Goal: Task Accomplishment & Management: Complete application form

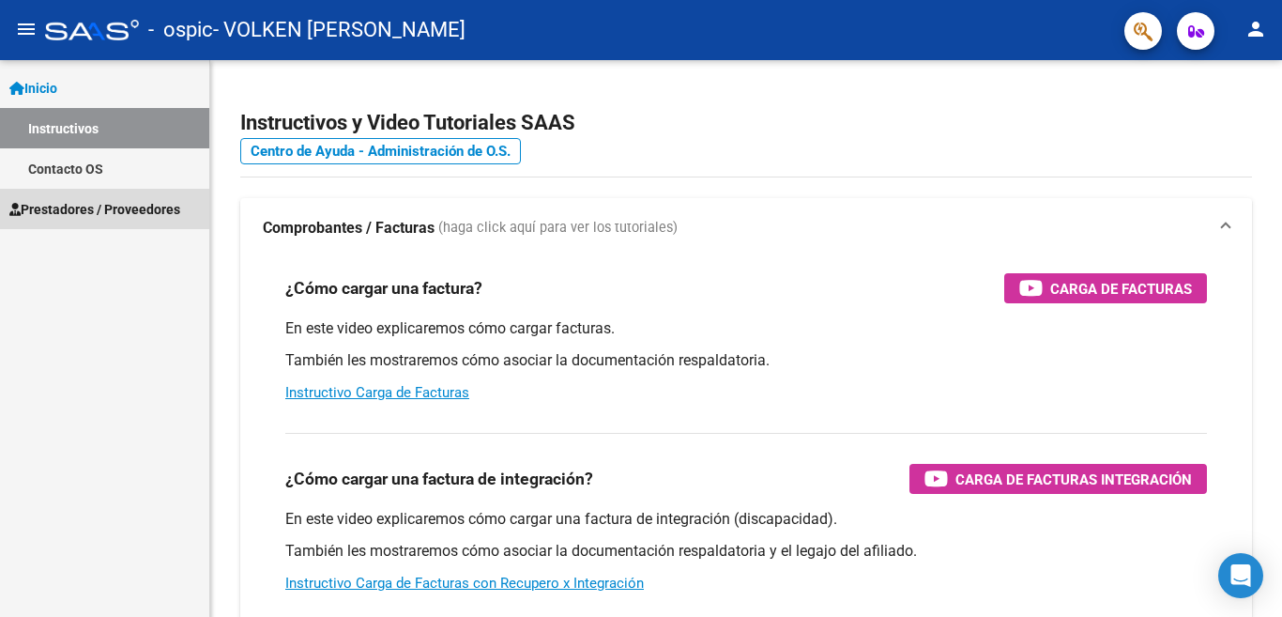
click at [130, 208] on span "Prestadores / Proveedores" at bounding box center [94, 209] width 171 height 21
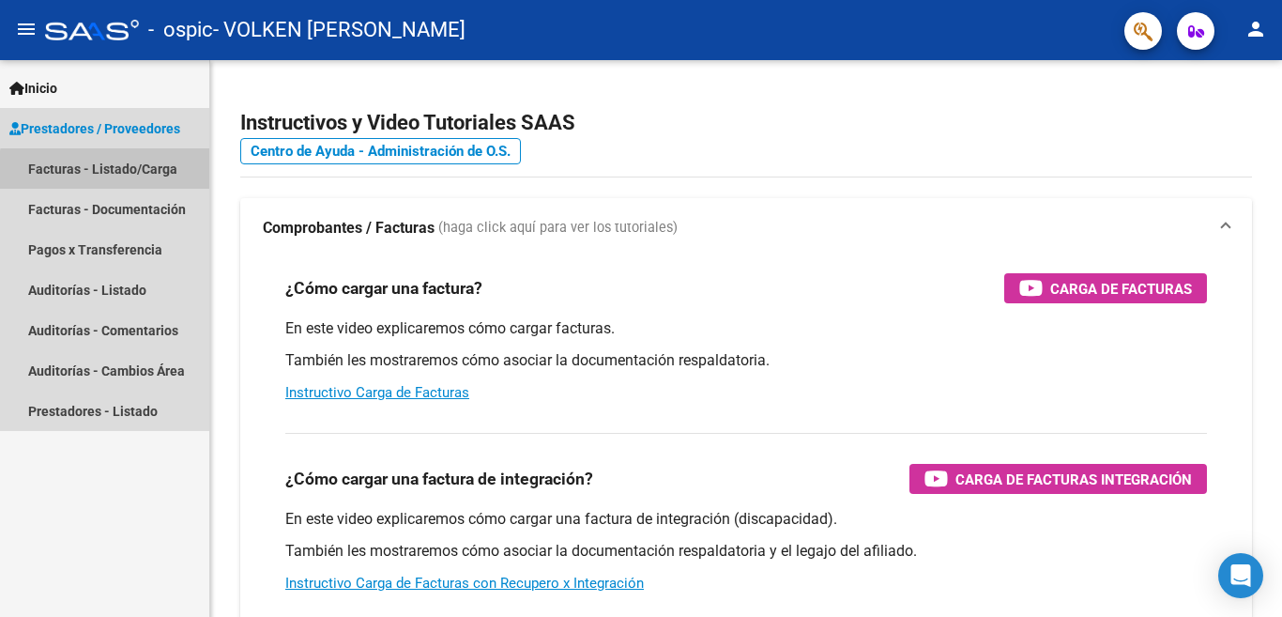
click at [124, 172] on link "Facturas - Listado/Carga" at bounding box center [104, 168] width 209 height 40
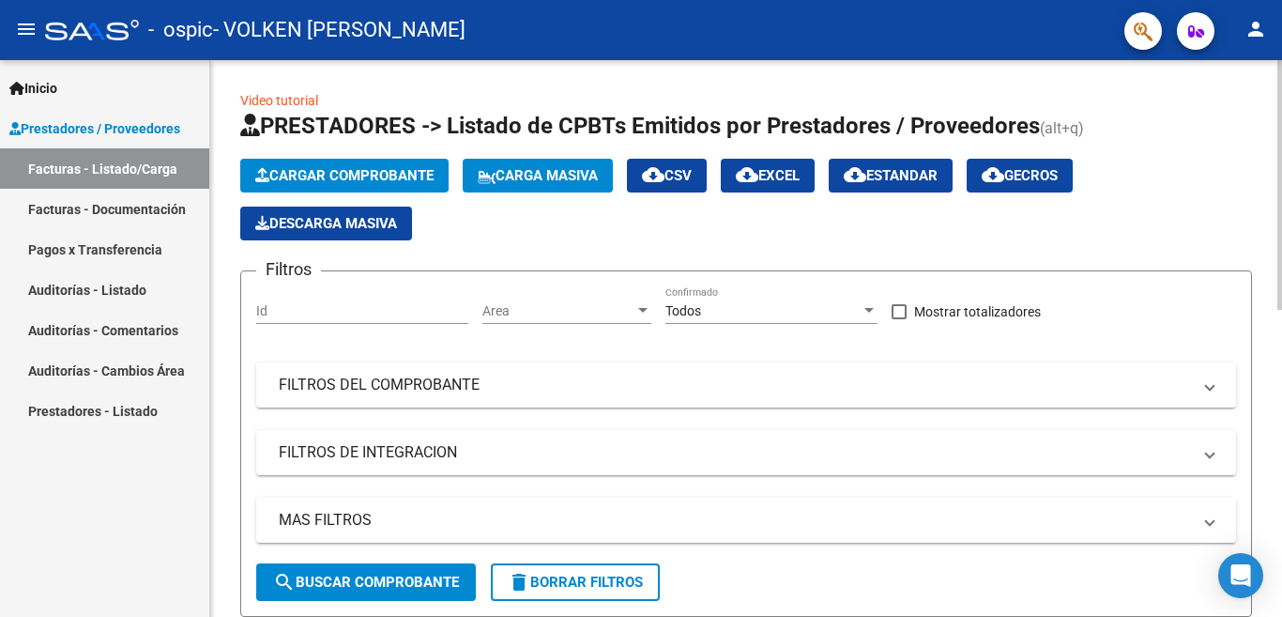
click at [1260, 28] on mat-icon "person" at bounding box center [1256, 29] width 23 height 23
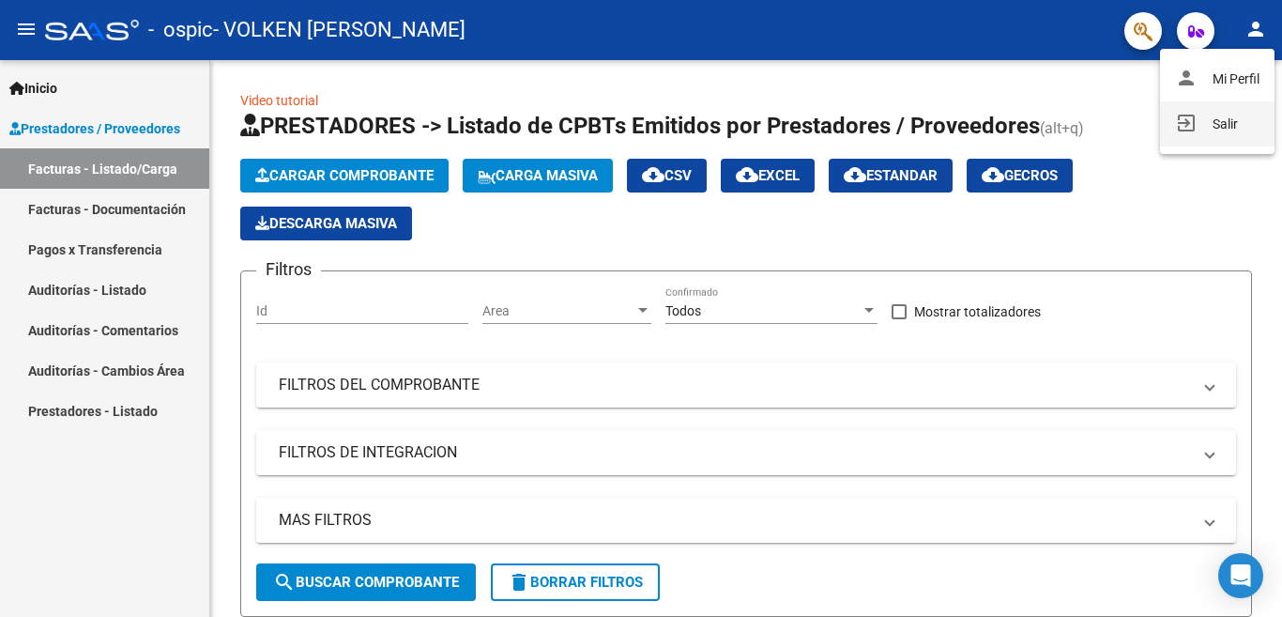
click at [1229, 123] on button "exit_to_app Salir" at bounding box center [1217, 123] width 115 height 45
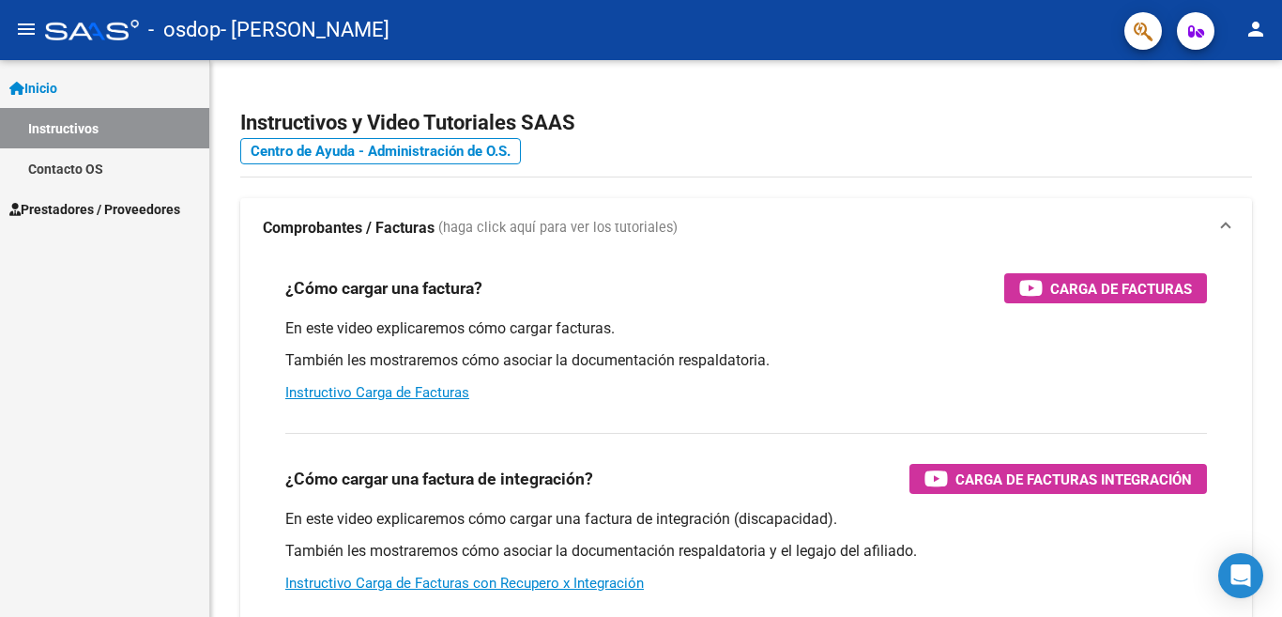
click at [193, 268] on div "Inicio Instructivos Contacto OS Prestadores / Proveedores Facturas - Listado/Ca…" at bounding box center [104, 338] width 209 height 557
click at [59, 200] on span "Prestadores / Proveedores" at bounding box center [94, 209] width 171 height 21
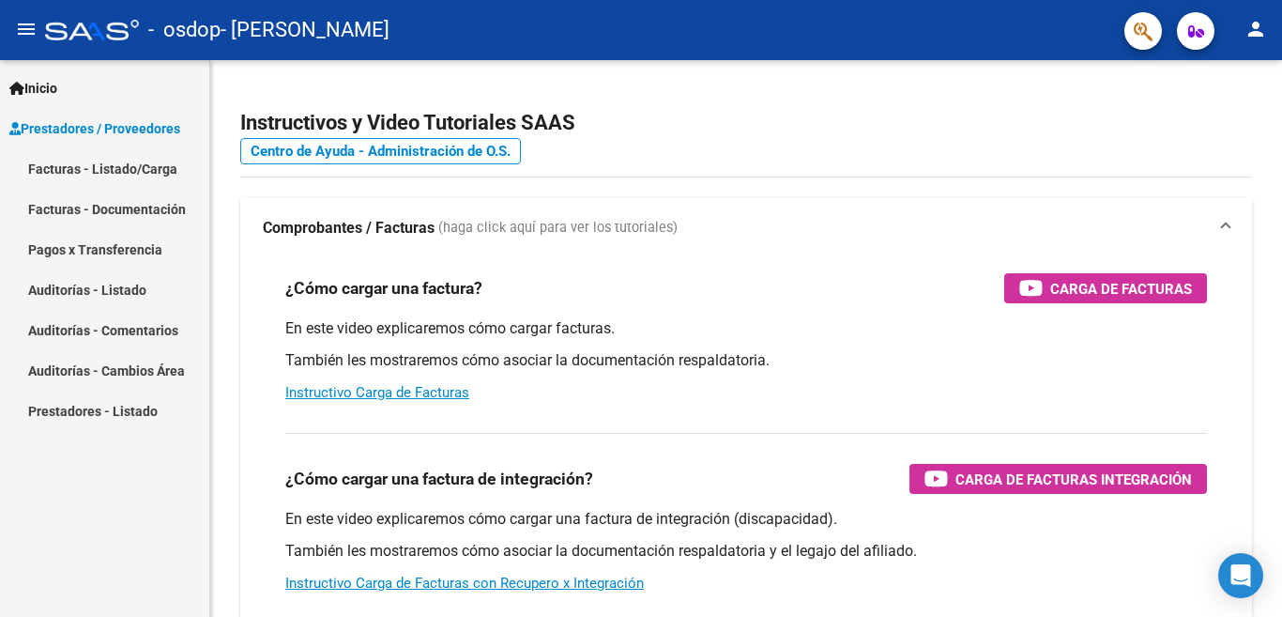
click at [94, 161] on link "Facturas - Listado/Carga" at bounding box center [104, 168] width 209 height 40
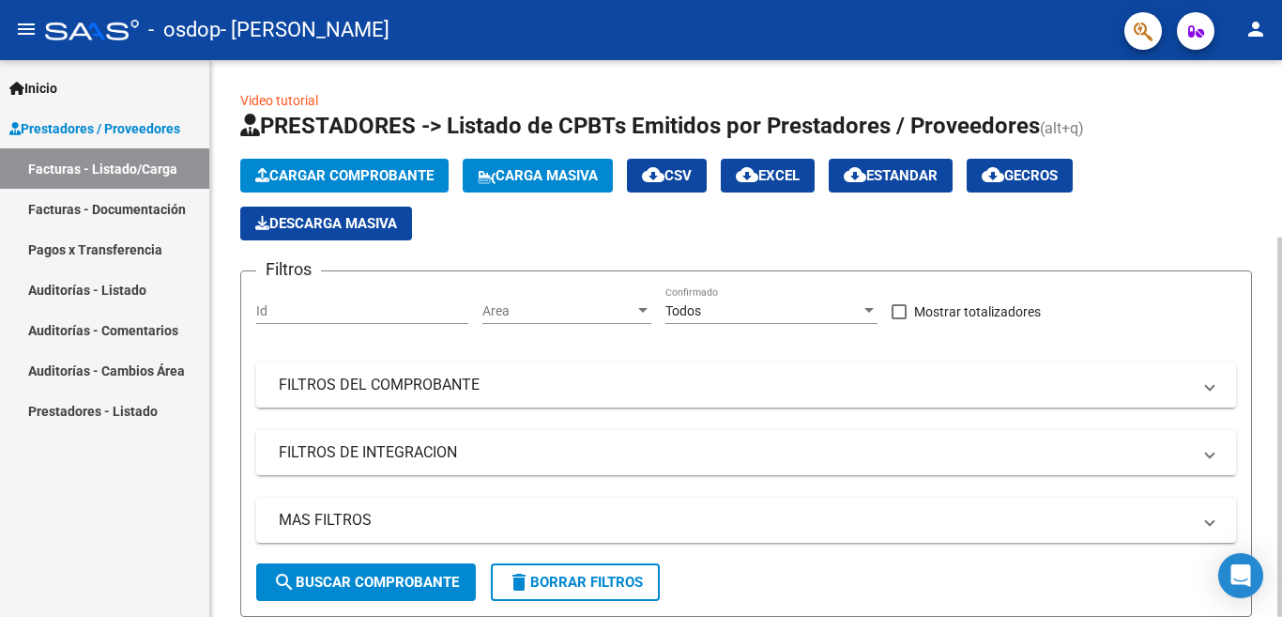
click at [1265, 284] on div "Video tutorial PRESTADORES -> Listado de CPBTs Emitidos por Prestadores / Prove…" at bounding box center [748, 460] width 1077 height 801
click at [316, 161] on button "Cargar Comprobante" at bounding box center [344, 176] width 208 height 34
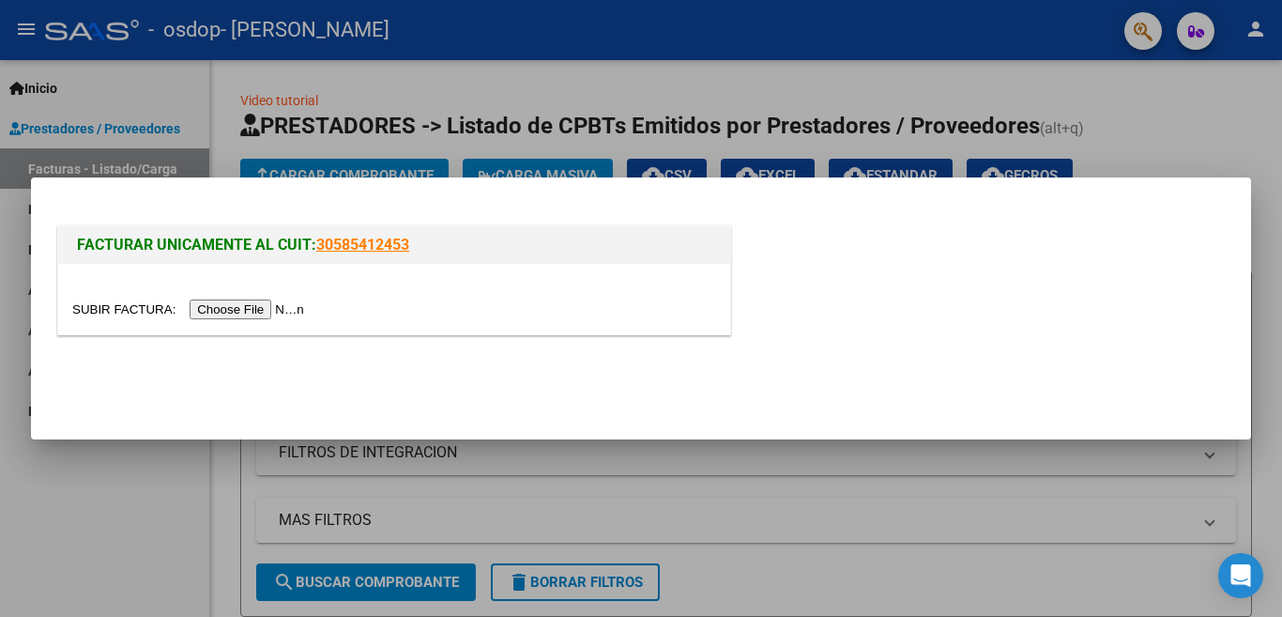
click at [260, 314] on input "file" at bounding box center [191, 309] width 238 height 20
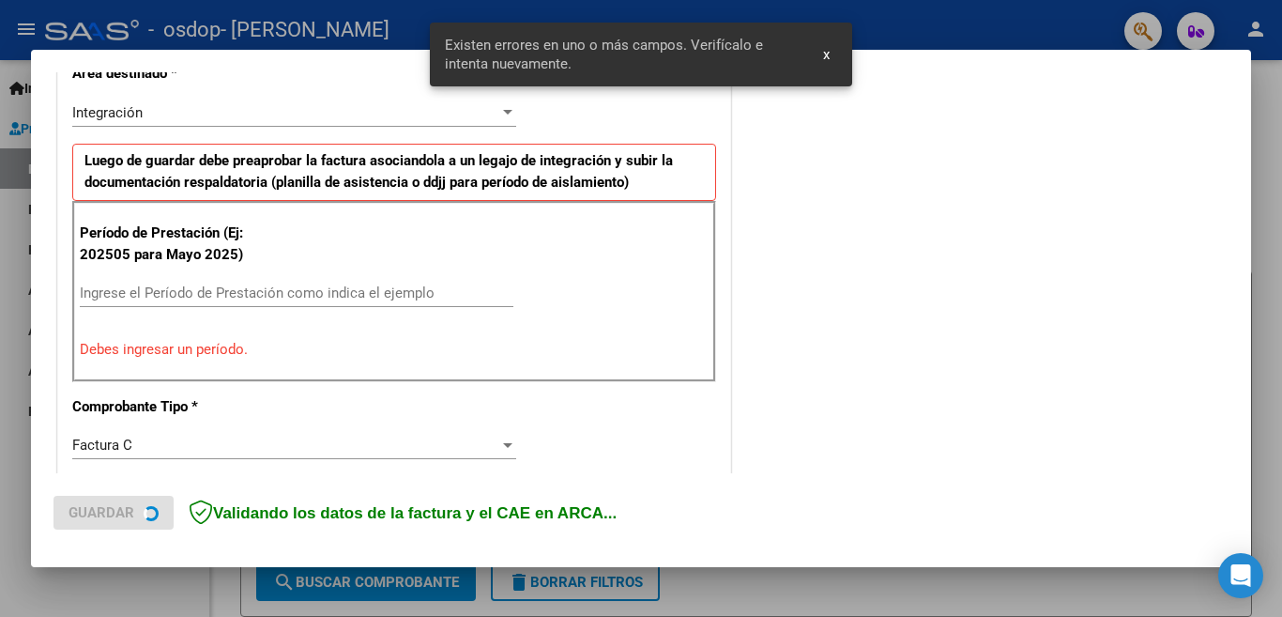
scroll to position [418, 0]
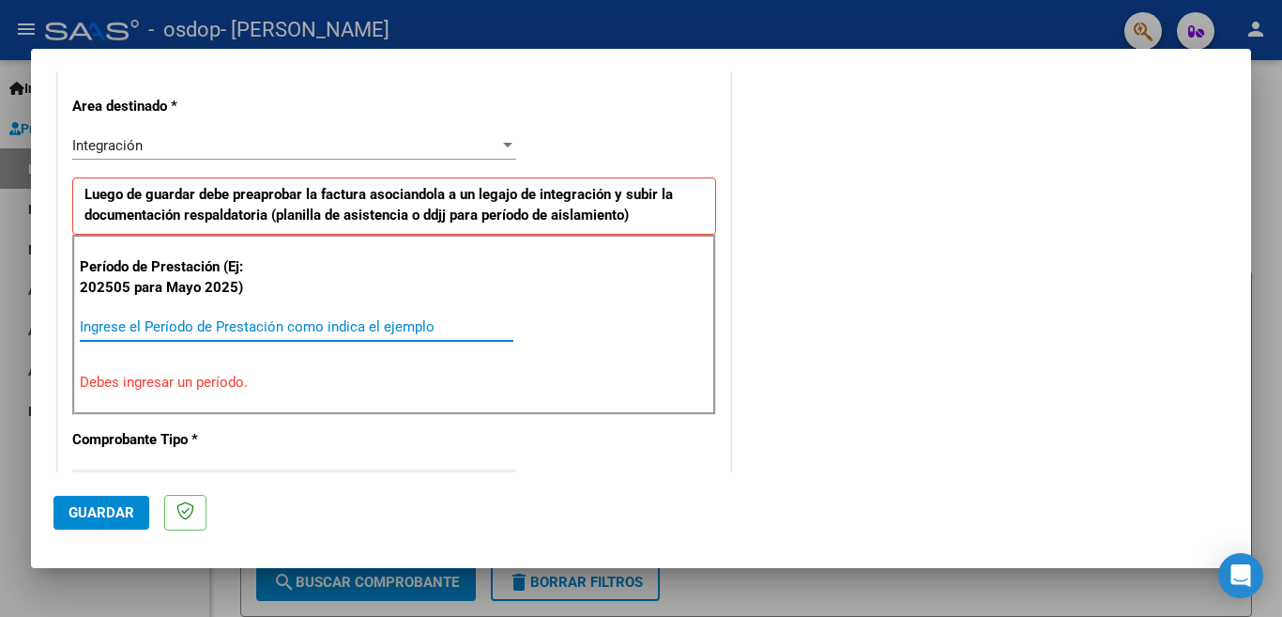
click at [151, 325] on input "Ingrese el Período de Prestación como indica el ejemplo" at bounding box center [297, 326] width 434 height 17
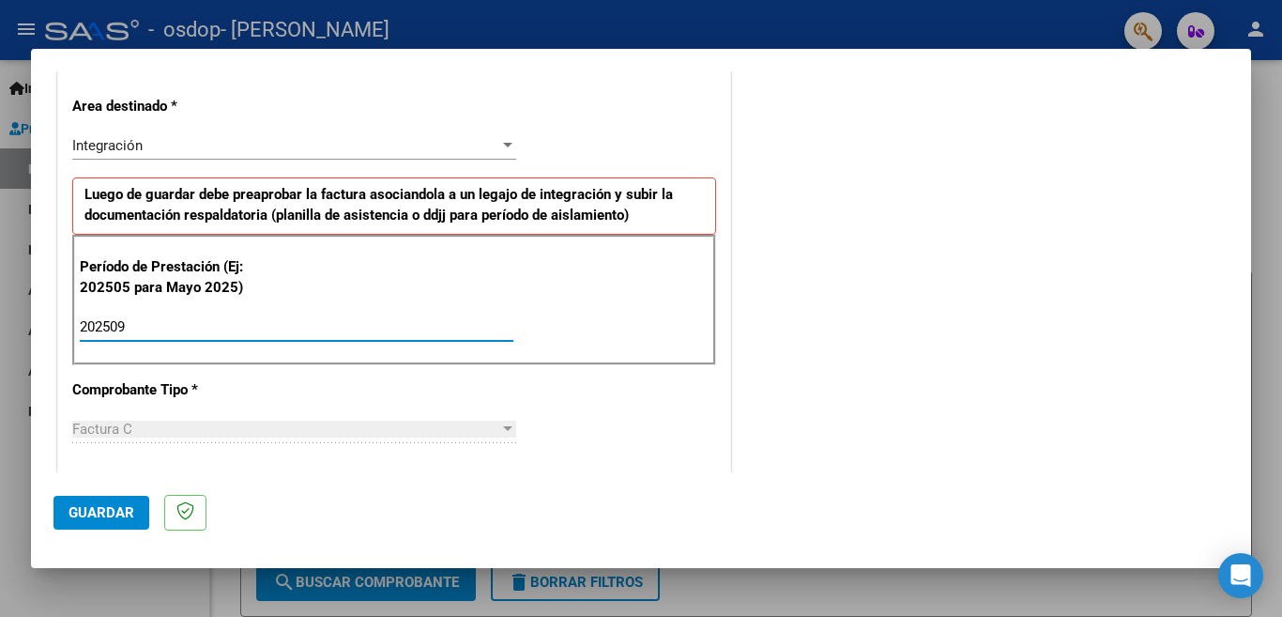
type input "202509"
drag, startPoint x: 161, startPoint y: 503, endPoint x: 118, endPoint y: 506, distance: 42.3
click at [118, 506] on mat-dialog-actions "Guardar" at bounding box center [641, 509] width 1175 height 74
click at [118, 506] on span "Guardar" at bounding box center [102, 512] width 66 height 17
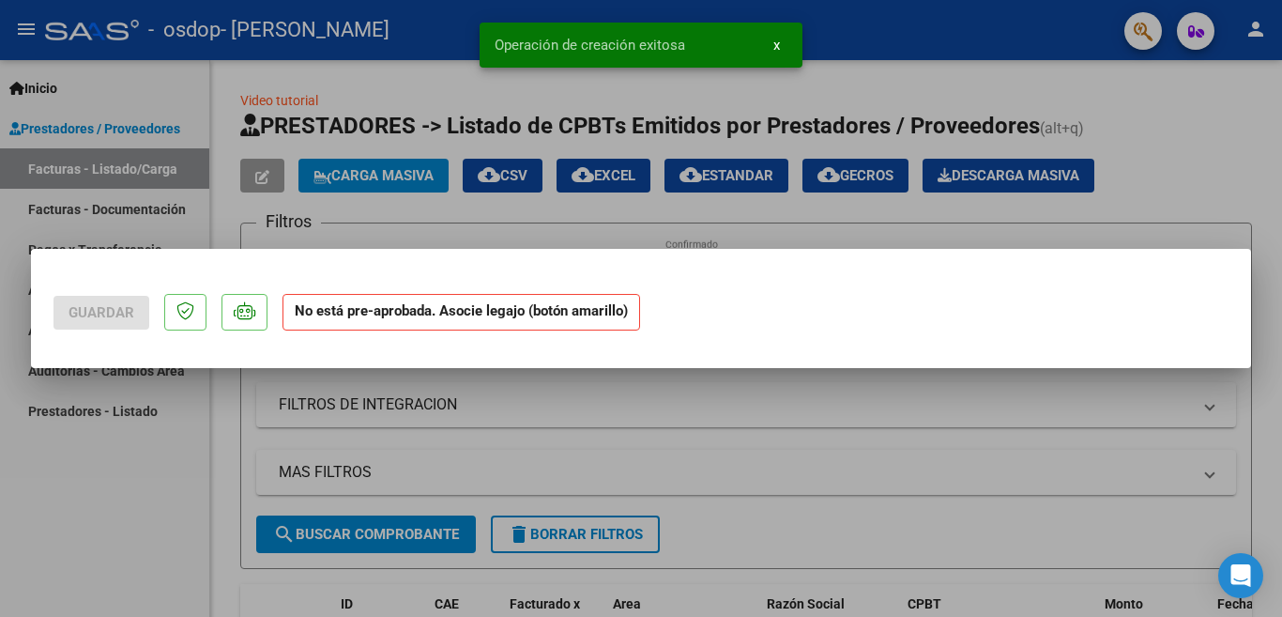
scroll to position [0, 0]
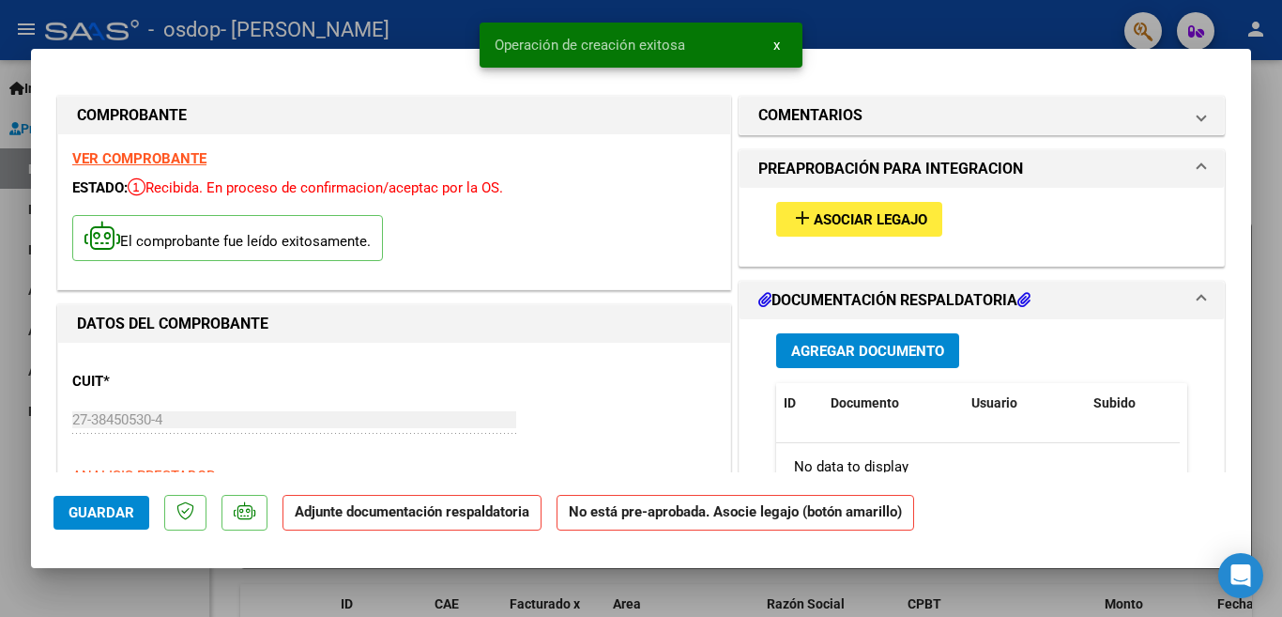
click at [854, 212] on span "Asociar Legajo" at bounding box center [871, 219] width 114 height 17
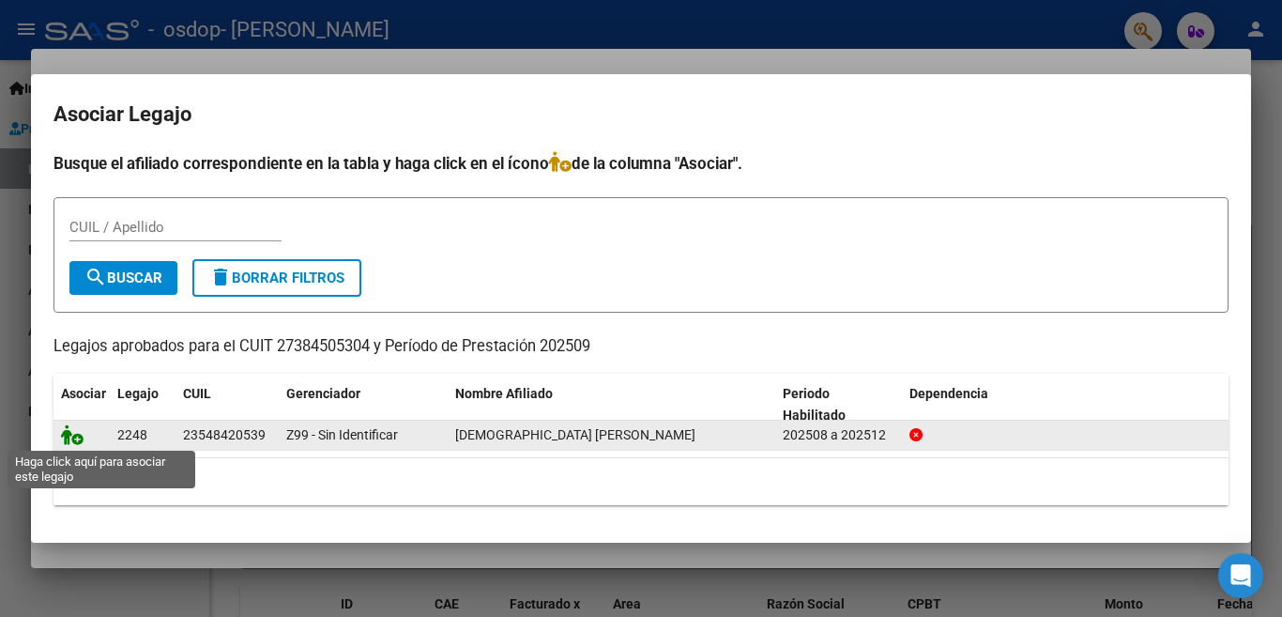
click at [66, 436] on icon at bounding box center [72, 434] width 23 height 21
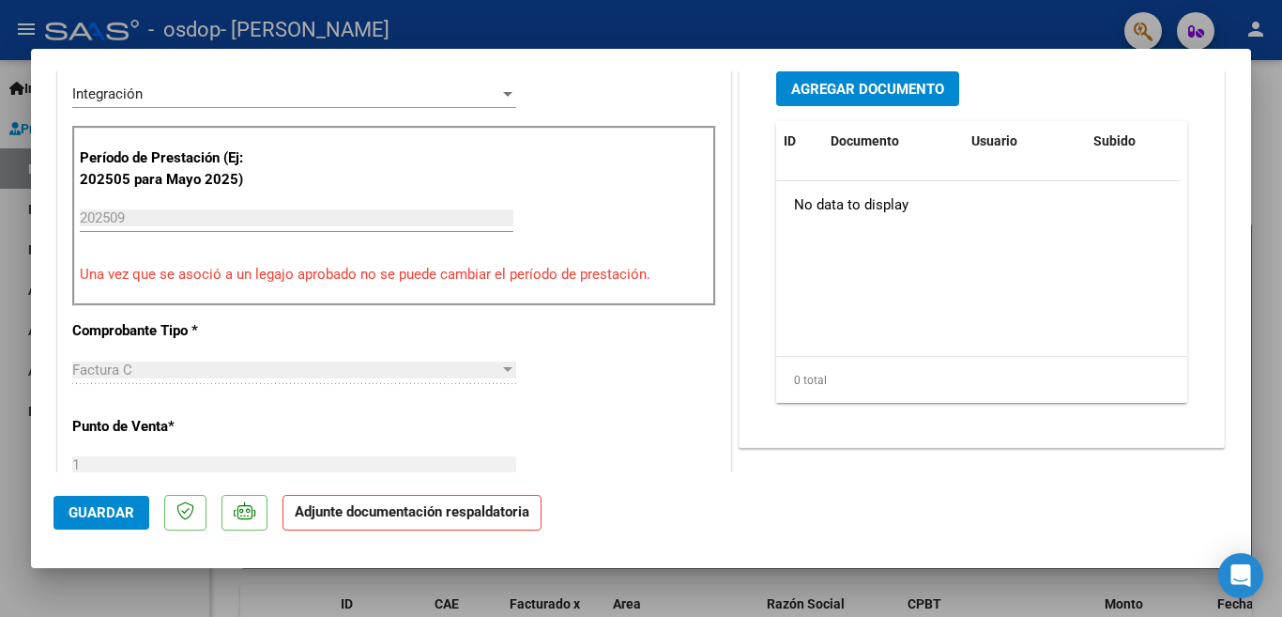
scroll to position [511, 0]
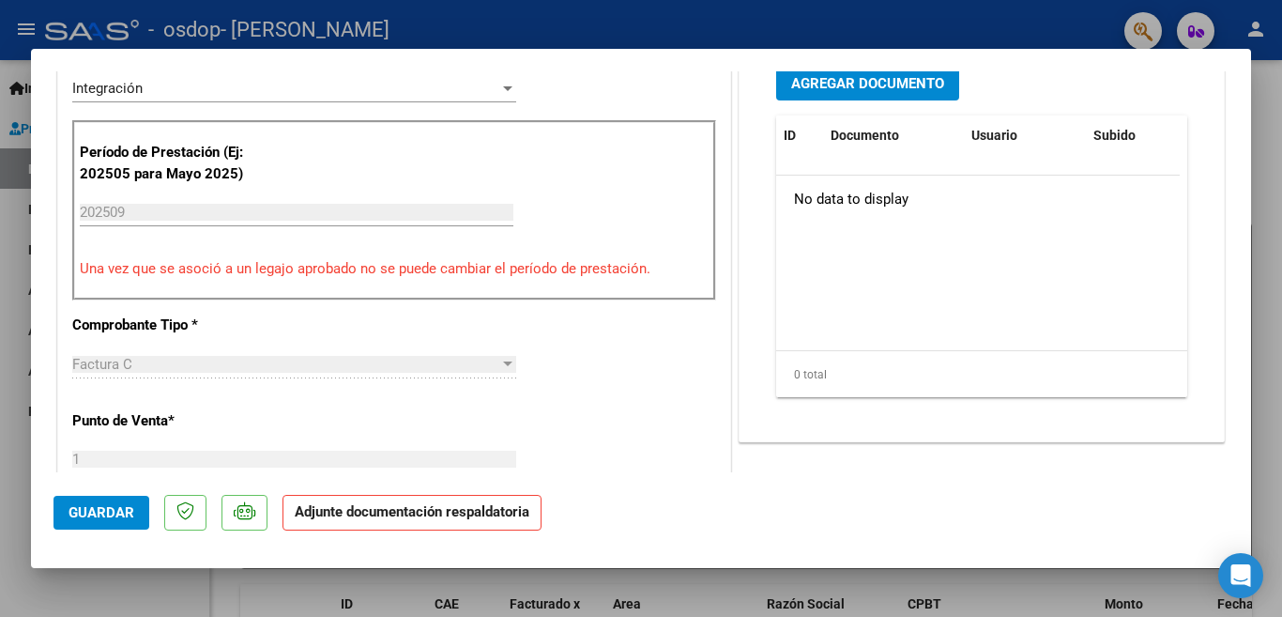
click at [838, 92] on span "Agregar Documento" at bounding box center [867, 83] width 153 height 17
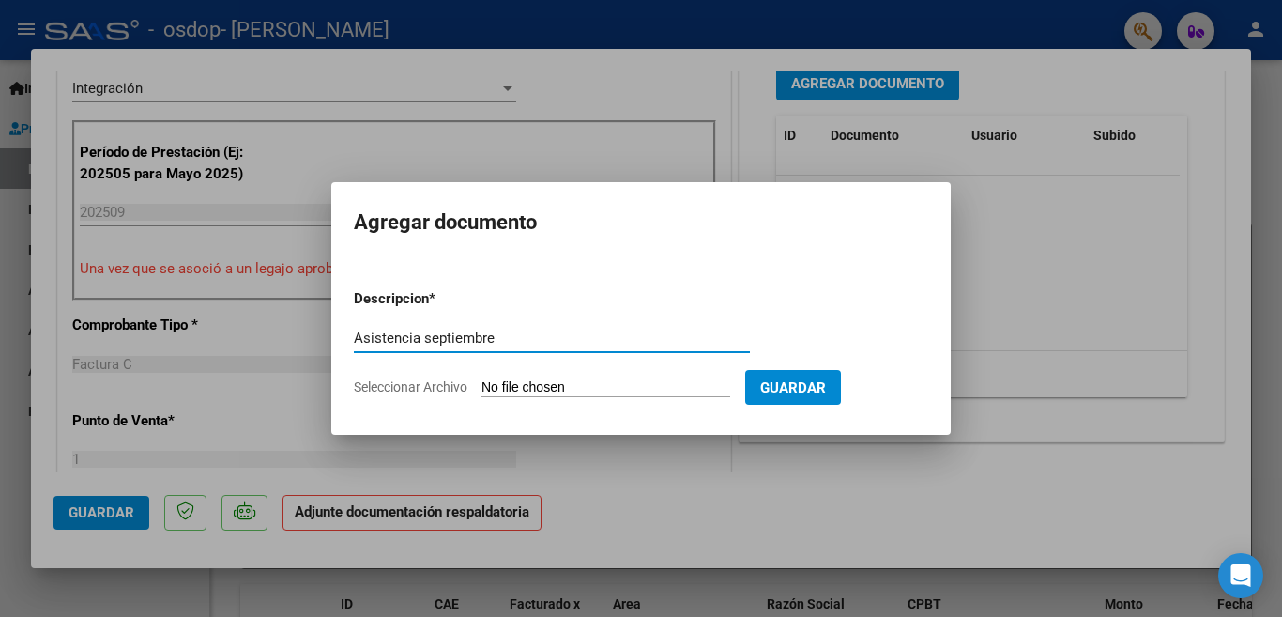
type input "Asistencia septiembre"
click at [647, 386] on input "Seleccionar Archivo" at bounding box center [606, 388] width 249 height 18
type input "C:\fakepath\Asistencia Septiembre.pdf"
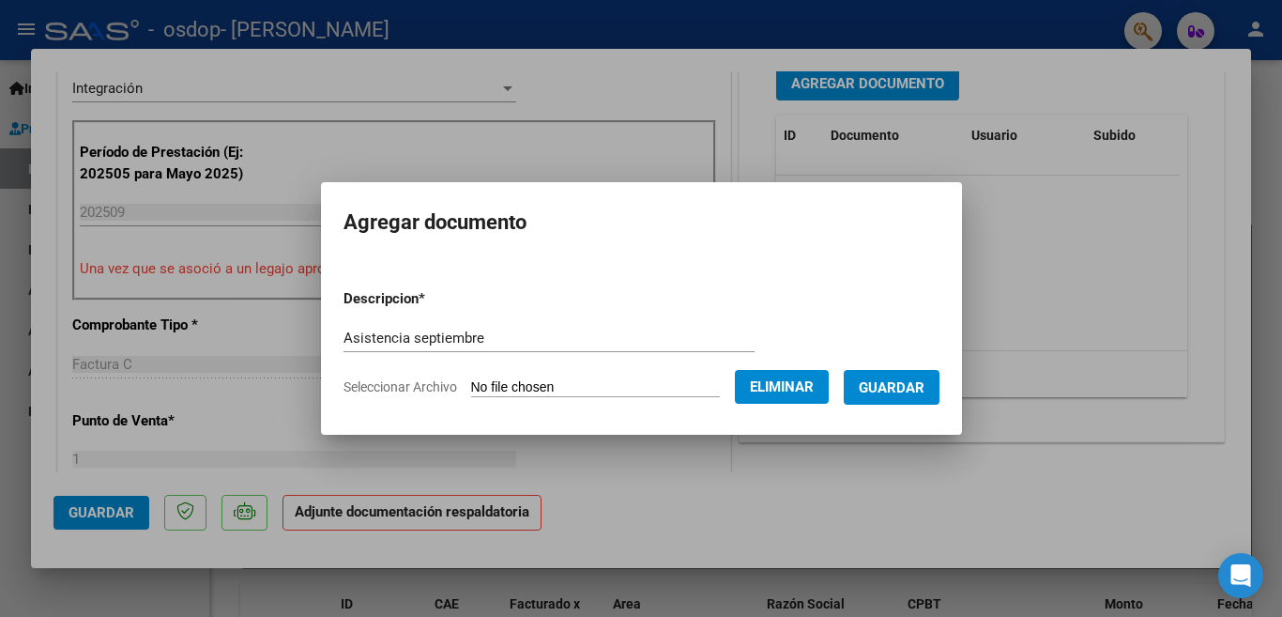
click at [914, 380] on span "Guardar" at bounding box center [892, 387] width 66 height 17
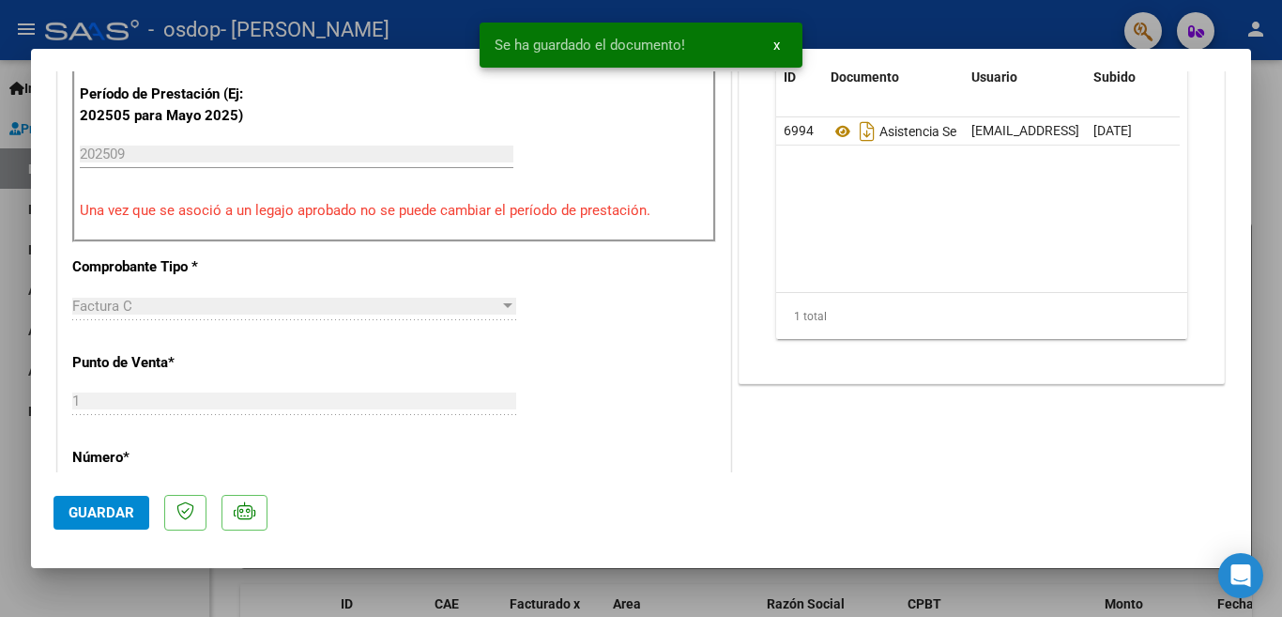
scroll to position [1256, 0]
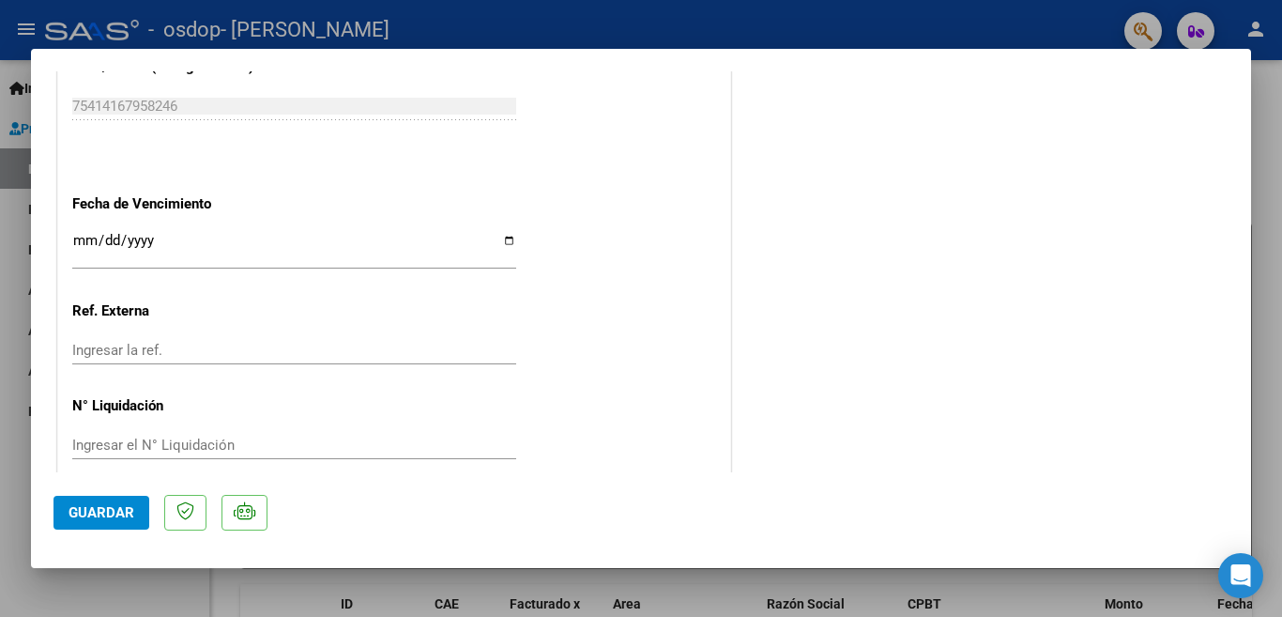
click at [95, 521] on span "Guardar" at bounding box center [102, 512] width 66 height 17
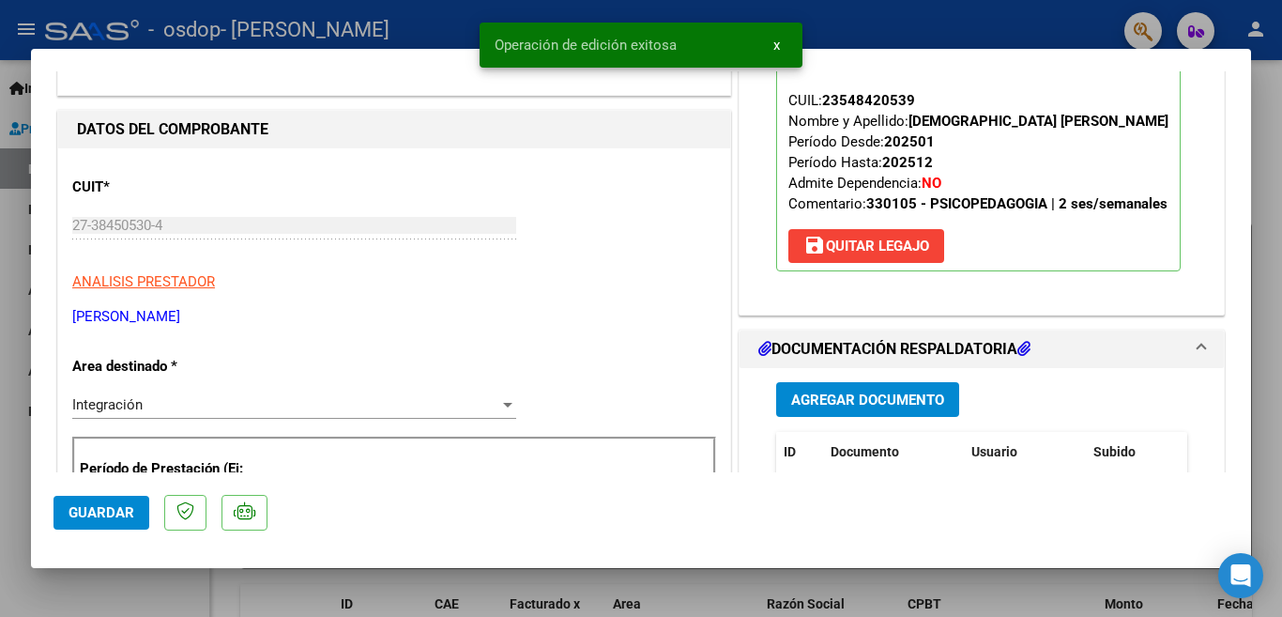
scroll to position [0, 0]
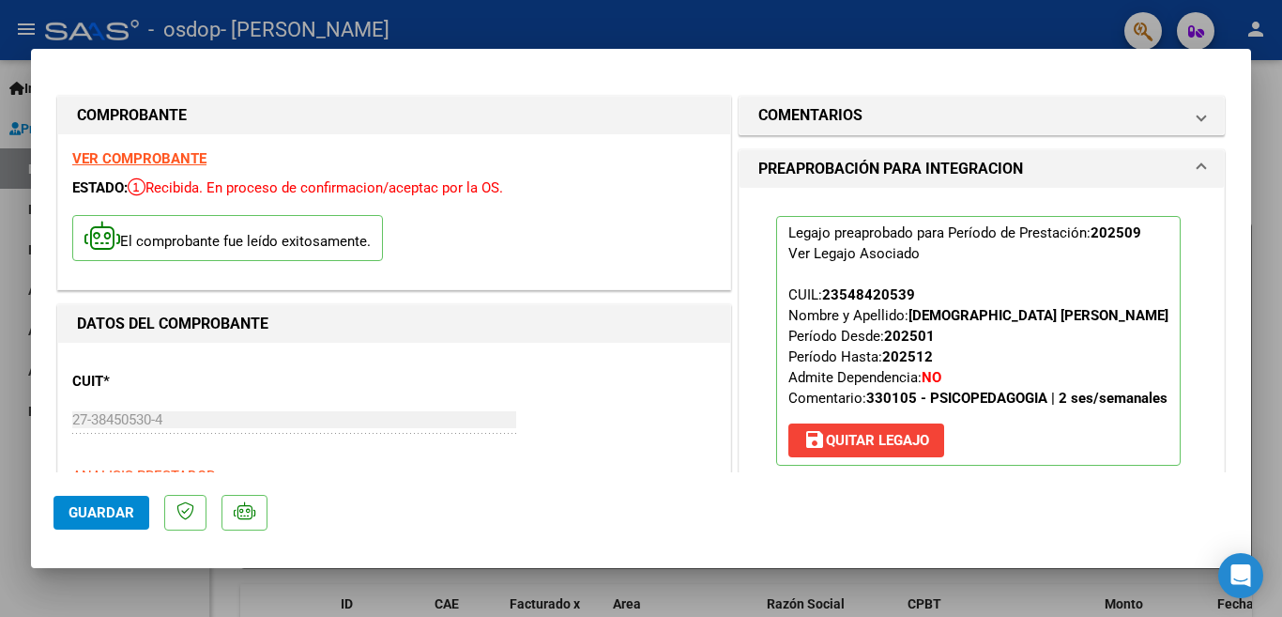
type input "$ 0,00"
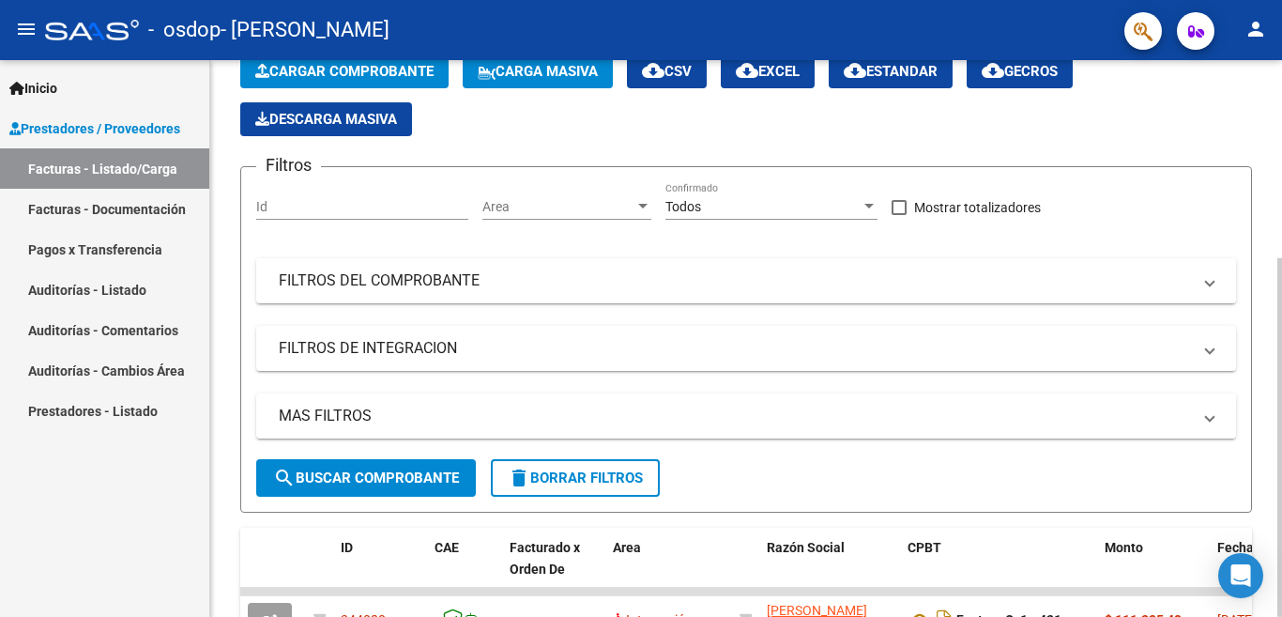
scroll to position [307, 0]
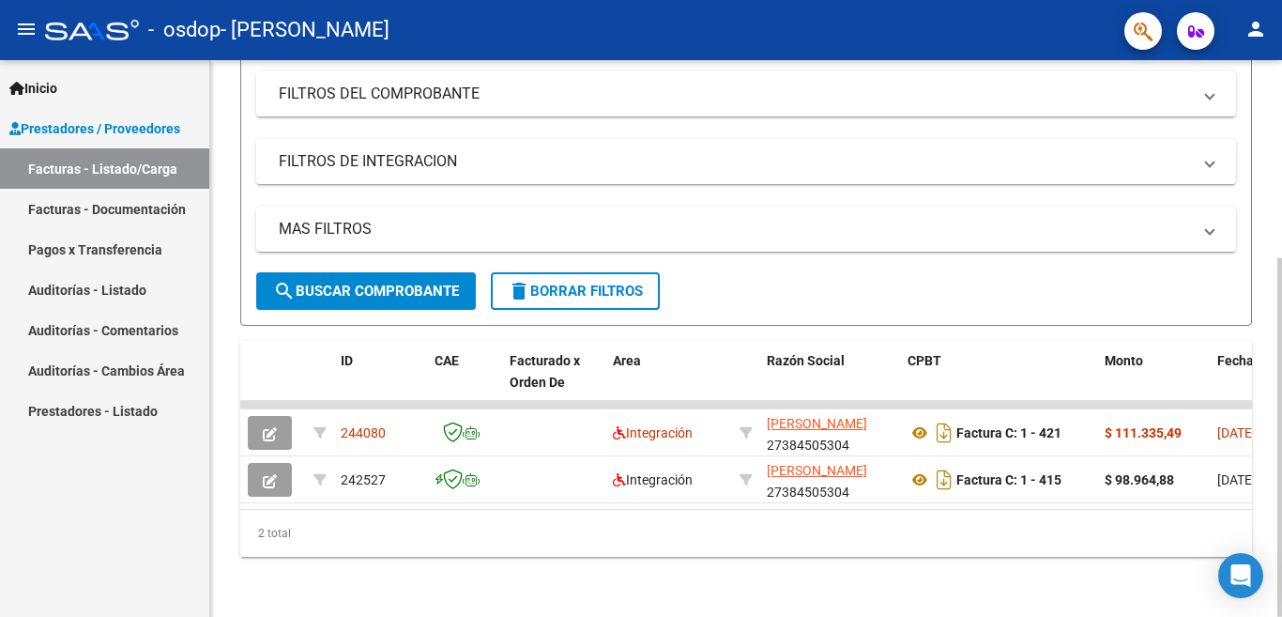
click at [1260, 376] on div "Video tutorial PRESTADORES -> Listado de CPBTs Emitidos por Prestadores / Prove…" at bounding box center [748, 193] width 1077 height 848
